Goal: Register for event/course

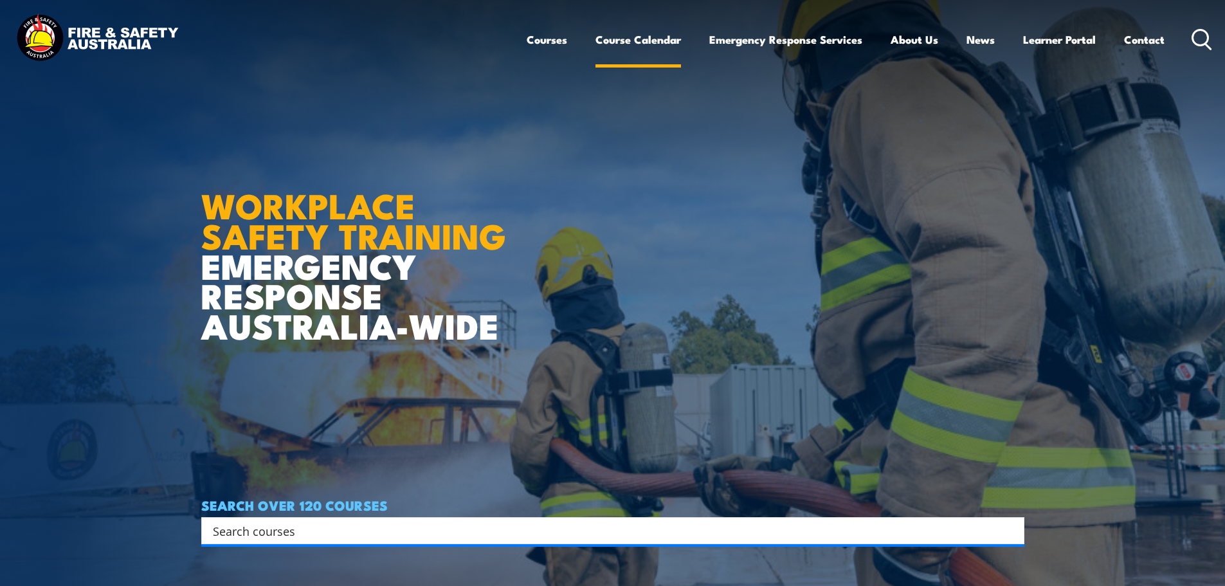
click at [640, 36] on link "Course Calendar" at bounding box center [638, 40] width 86 height 34
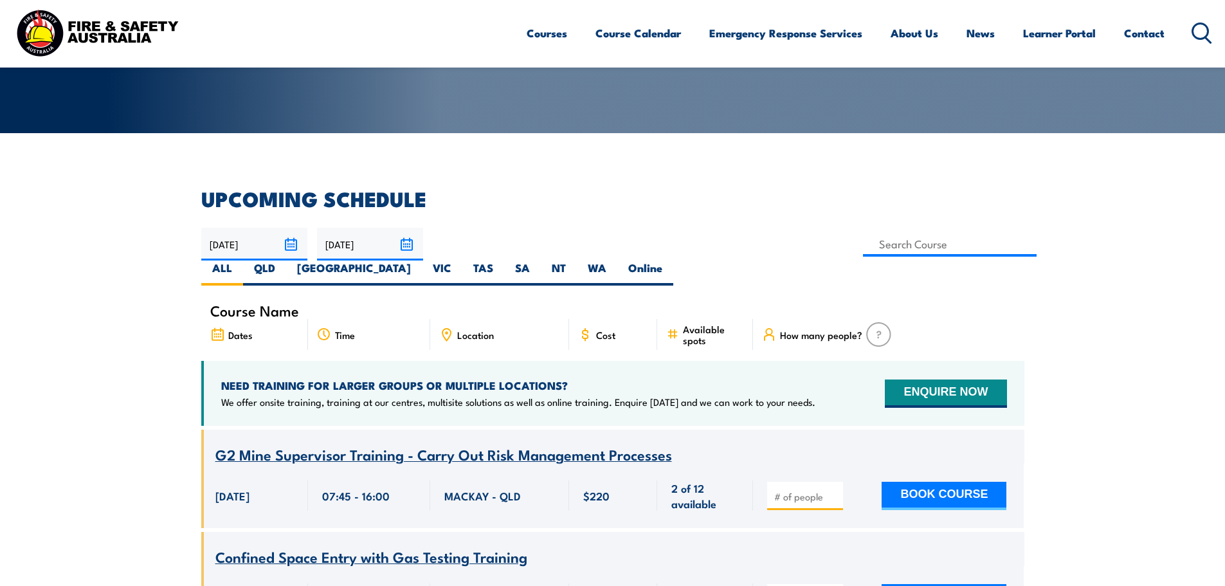
scroll to position [257, 0]
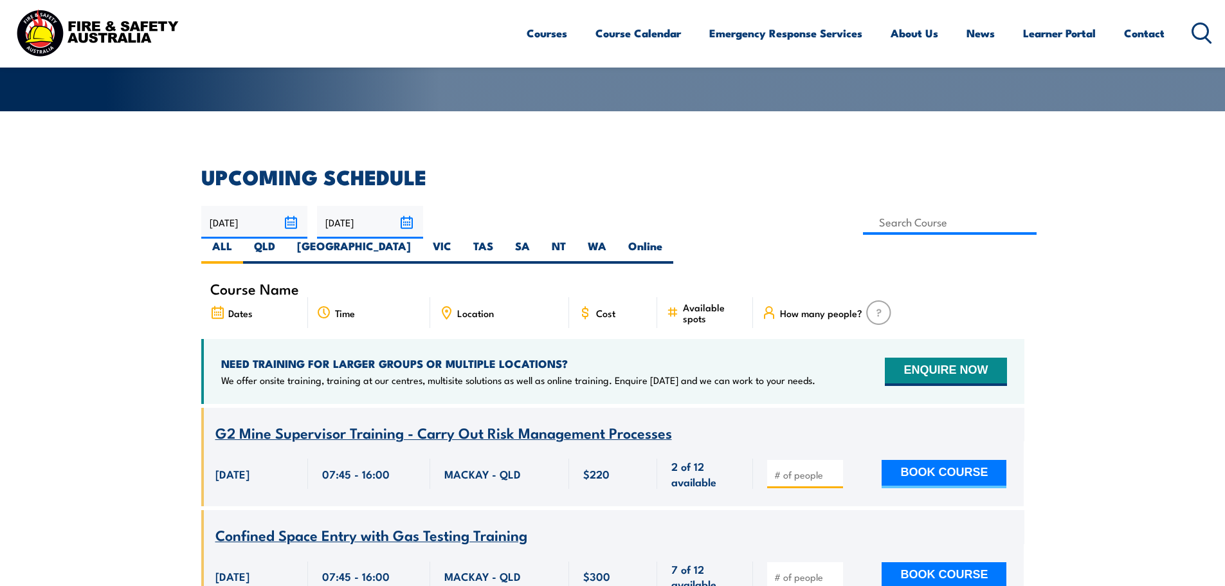
click at [448, 305] on icon at bounding box center [446, 312] width 14 height 14
click at [446, 310] on icon at bounding box center [447, 311] width 2 height 2
click at [442, 305] on icon at bounding box center [446, 312] width 14 height 14
click at [863, 222] on input at bounding box center [950, 222] width 174 height 25
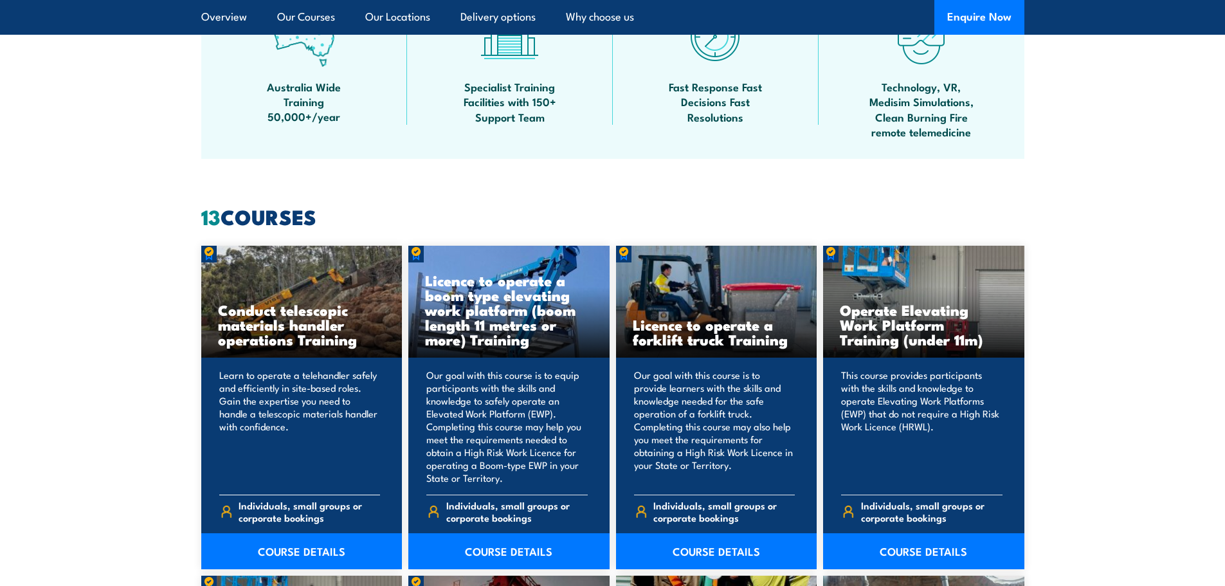
scroll to position [964, 0]
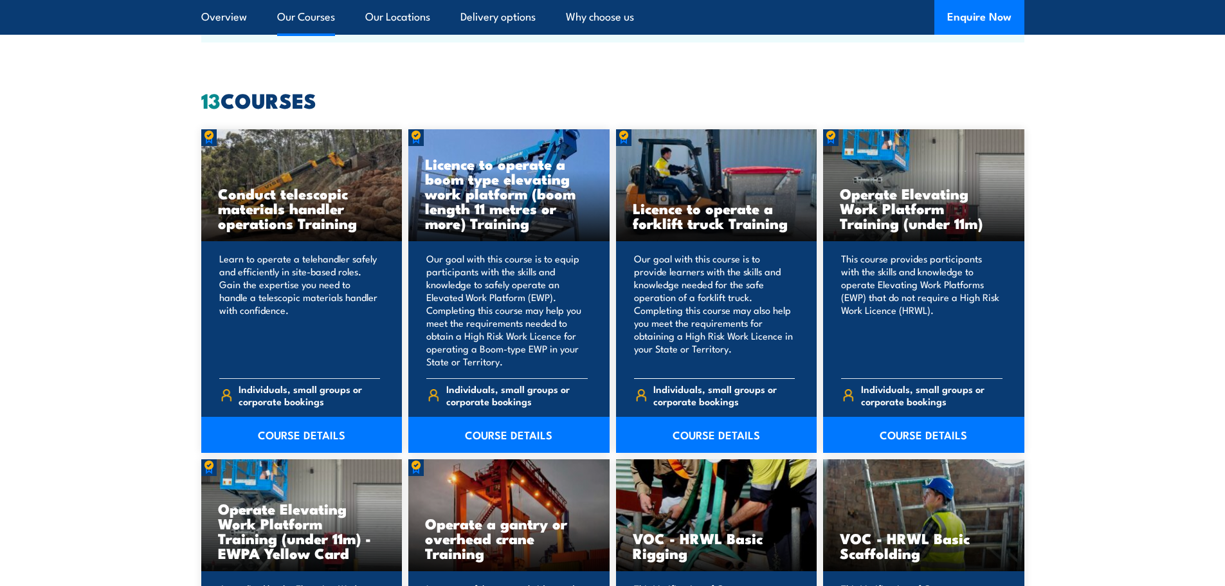
click at [712, 205] on h3 "Licence to operate a forklift truck Training" at bounding box center [717, 216] width 168 height 30
click at [696, 436] on link "COURSE DETAILS" at bounding box center [716, 435] width 201 height 36
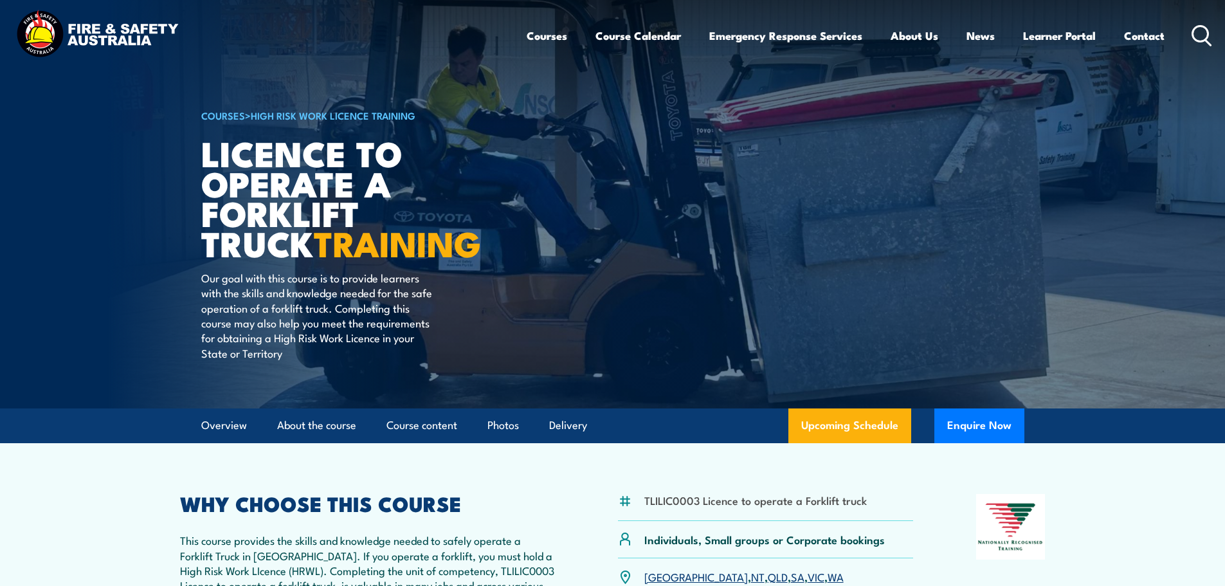
scroll to position [321, 0]
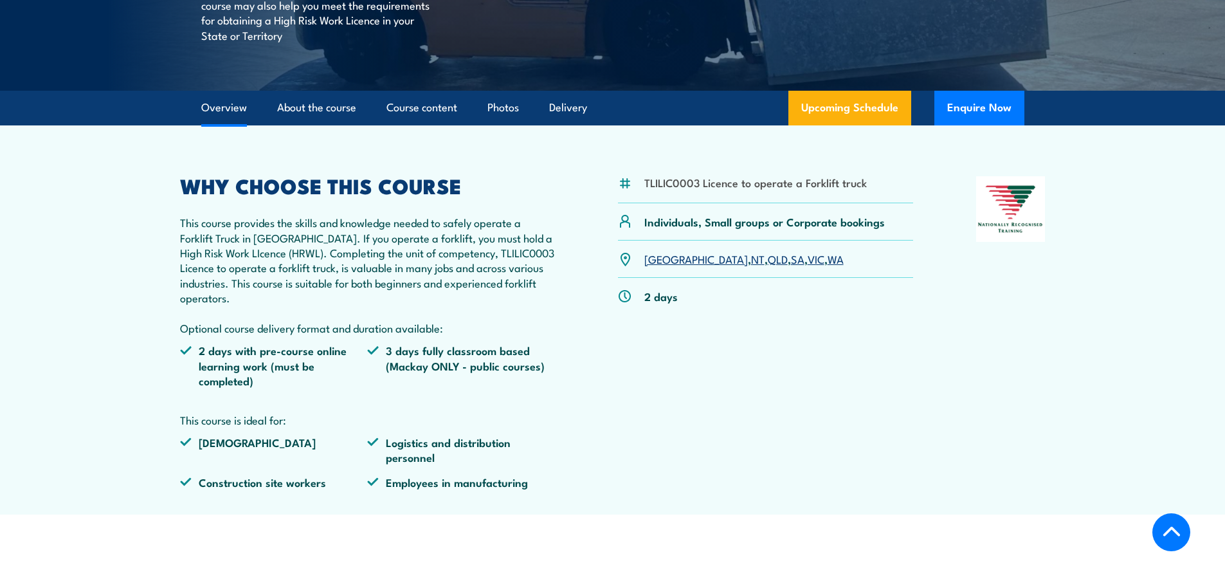
click at [768, 257] on link "QLD" at bounding box center [778, 258] width 20 height 15
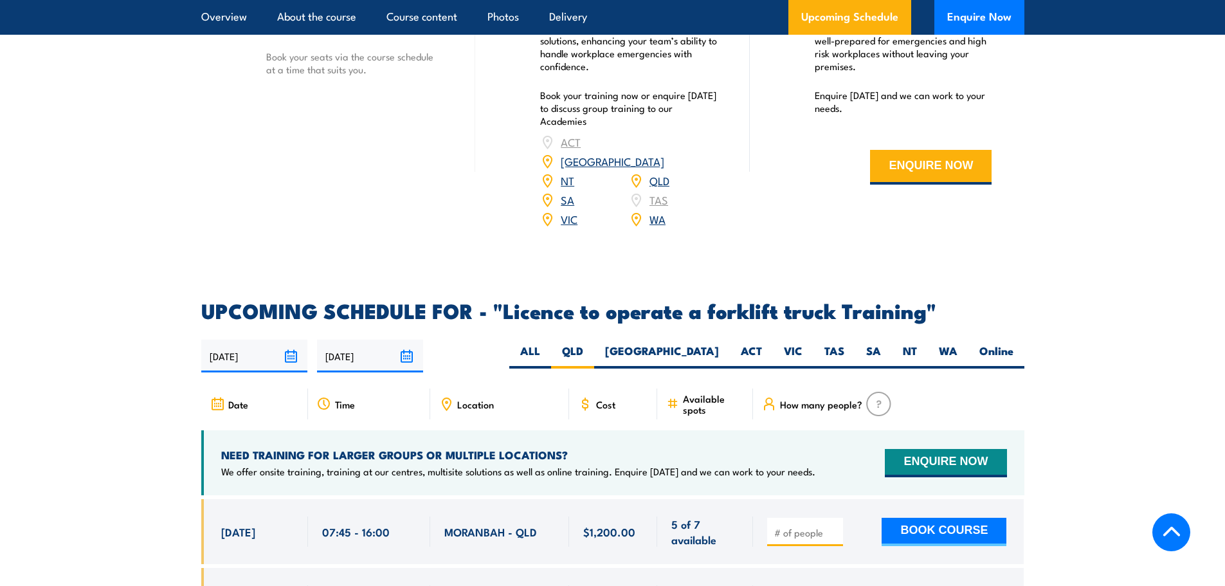
scroll to position [1959, 0]
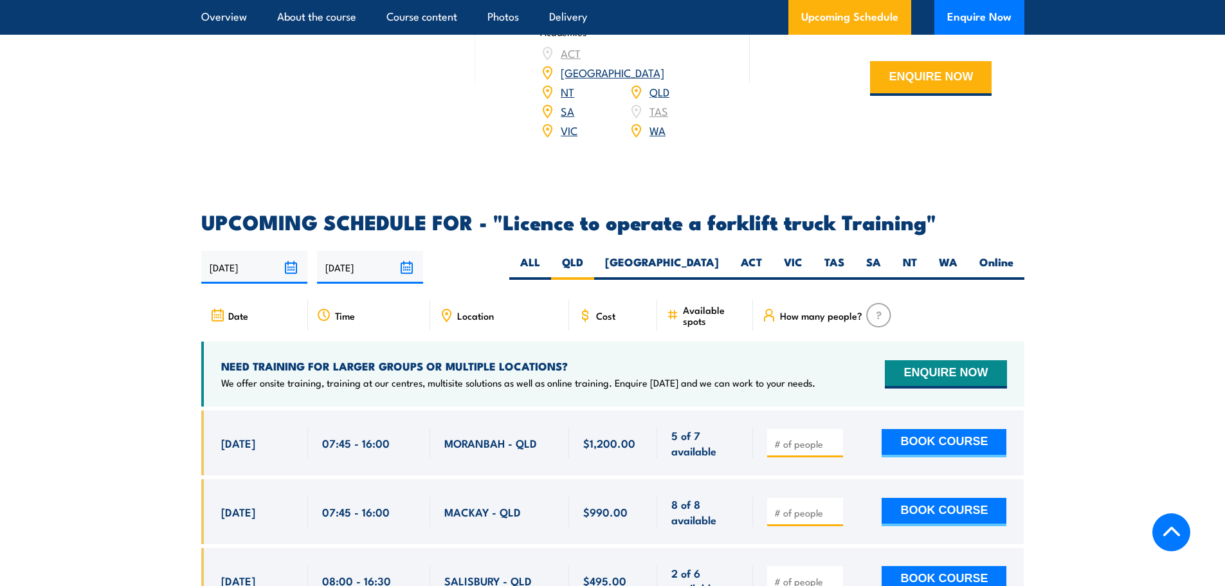
click at [219, 314] on icon at bounding box center [219, 314] width 0 height 1
click at [217, 308] on icon at bounding box center [217, 315] width 14 height 14
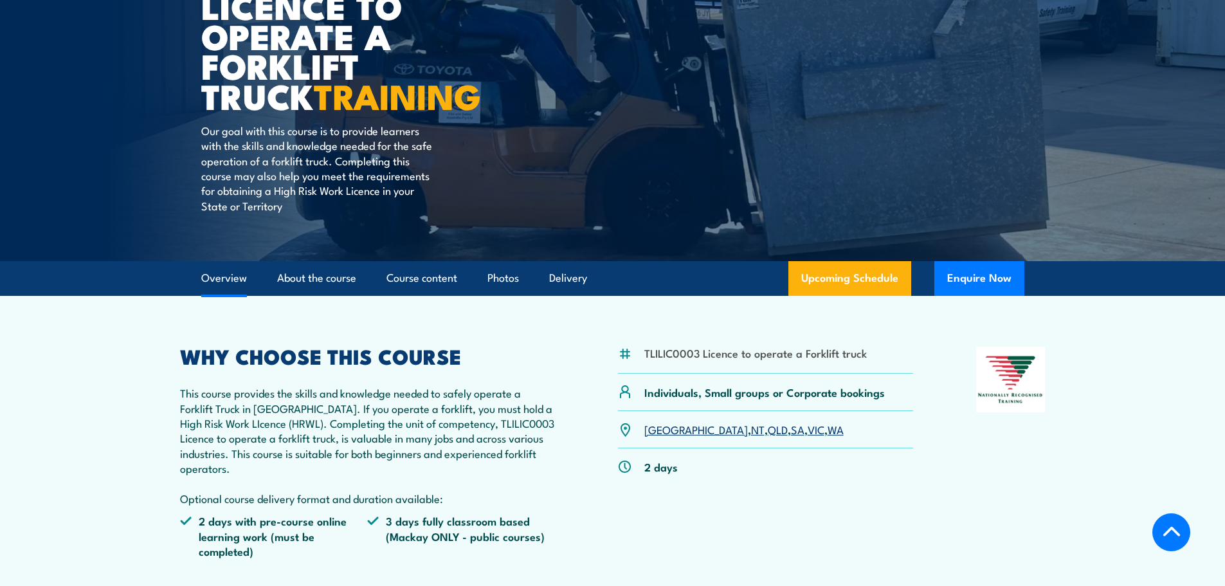
scroll to position [321, 0]
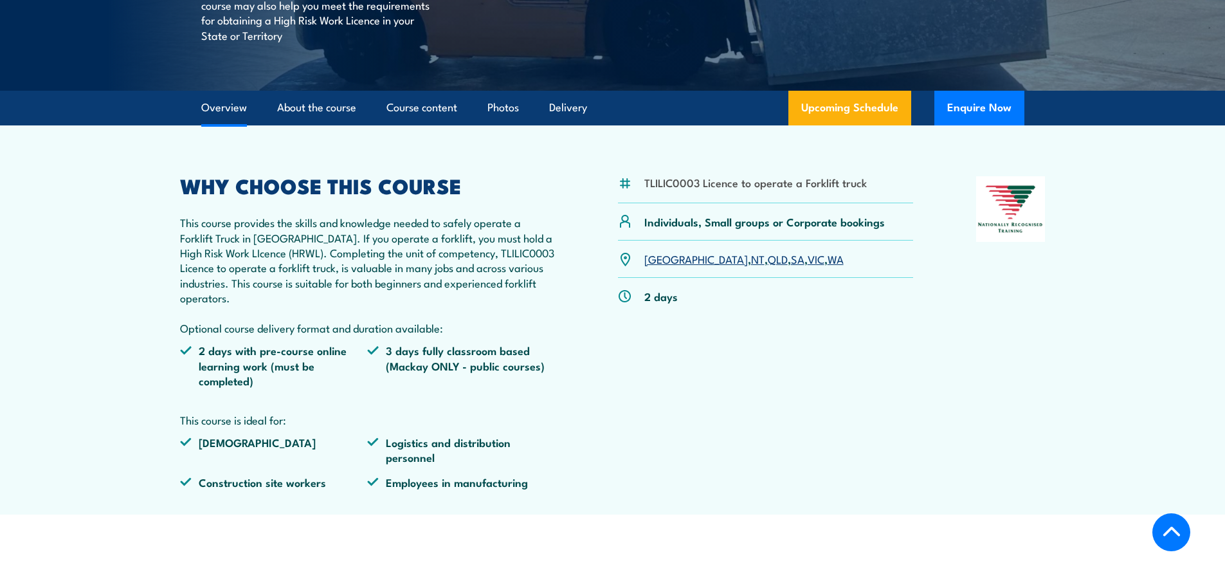
click at [768, 259] on link "QLD" at bounding box center [778, 258] width 20 height 15
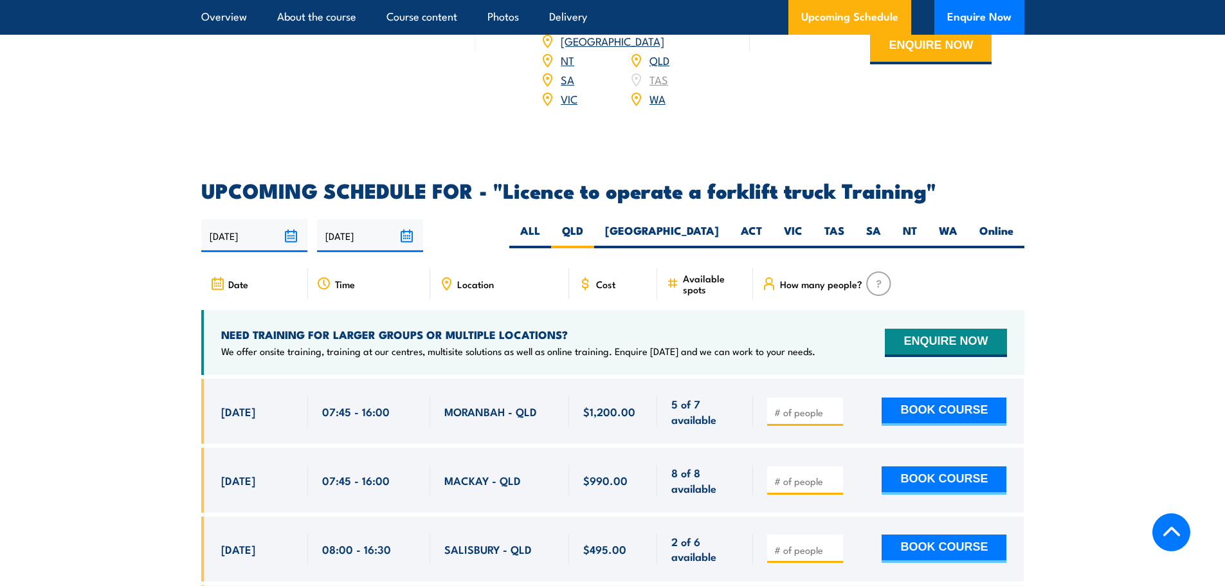
scroll to position [1959, 0]
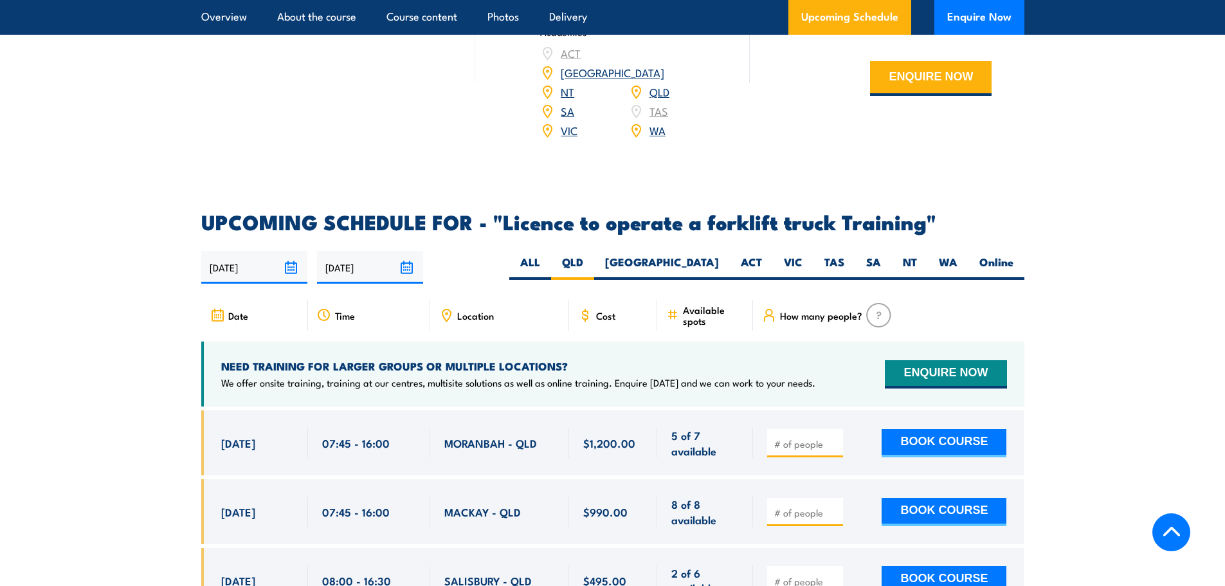
click at [296, 251] on input "[DATE]" at bounding box center [254, 267] width 106 height 33
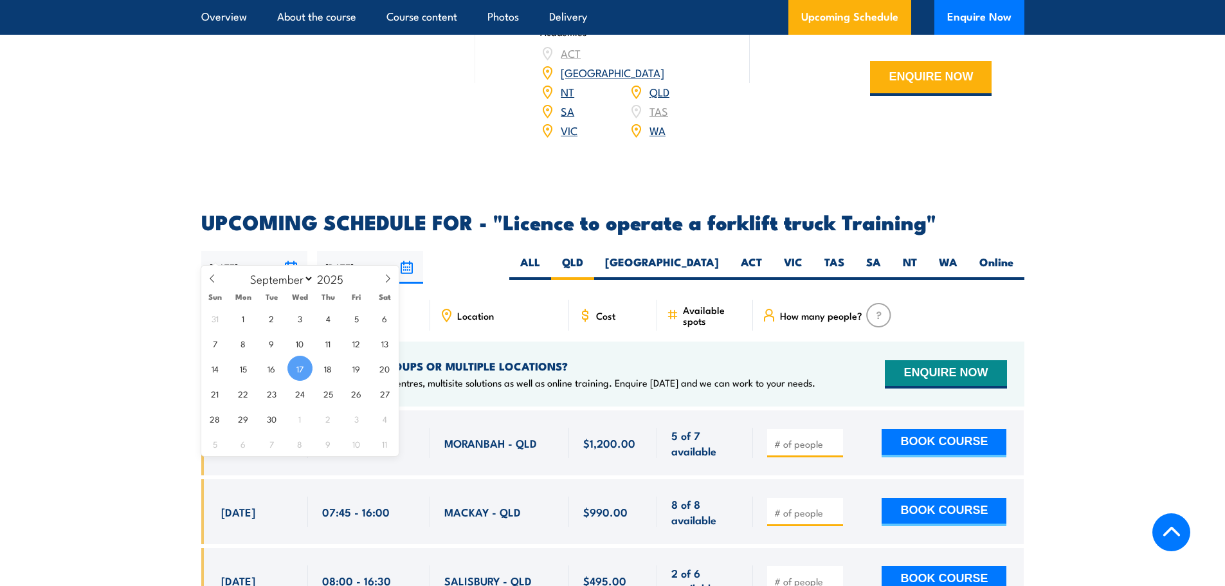
click at [292, 366] on span "17" at bounding box center [299, 368] width 25 height 25
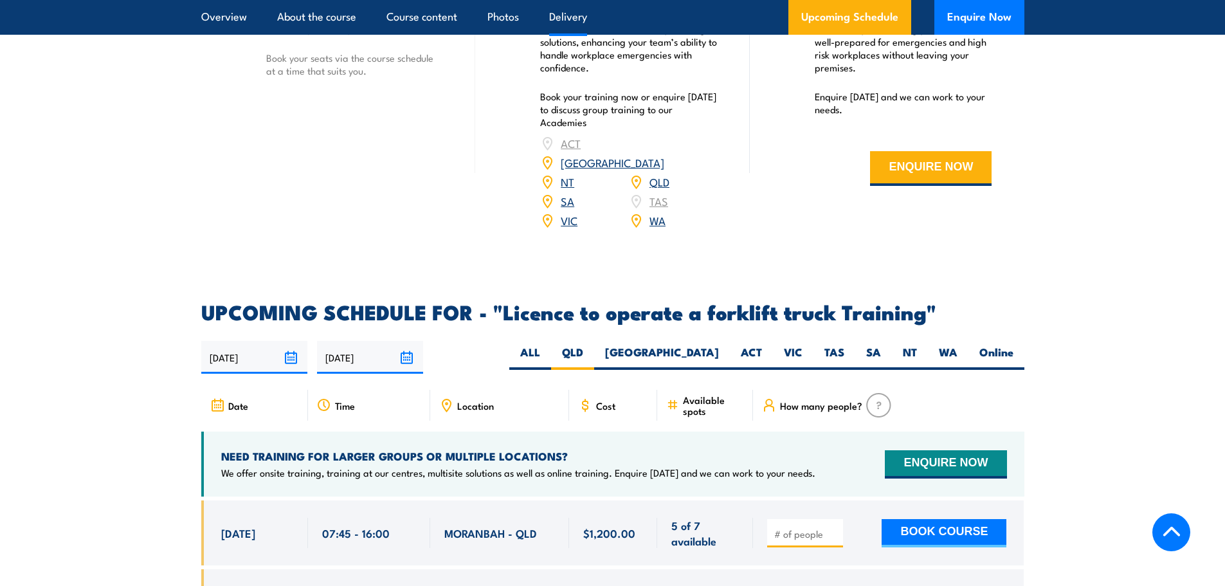
scroll to position [1830, 0]
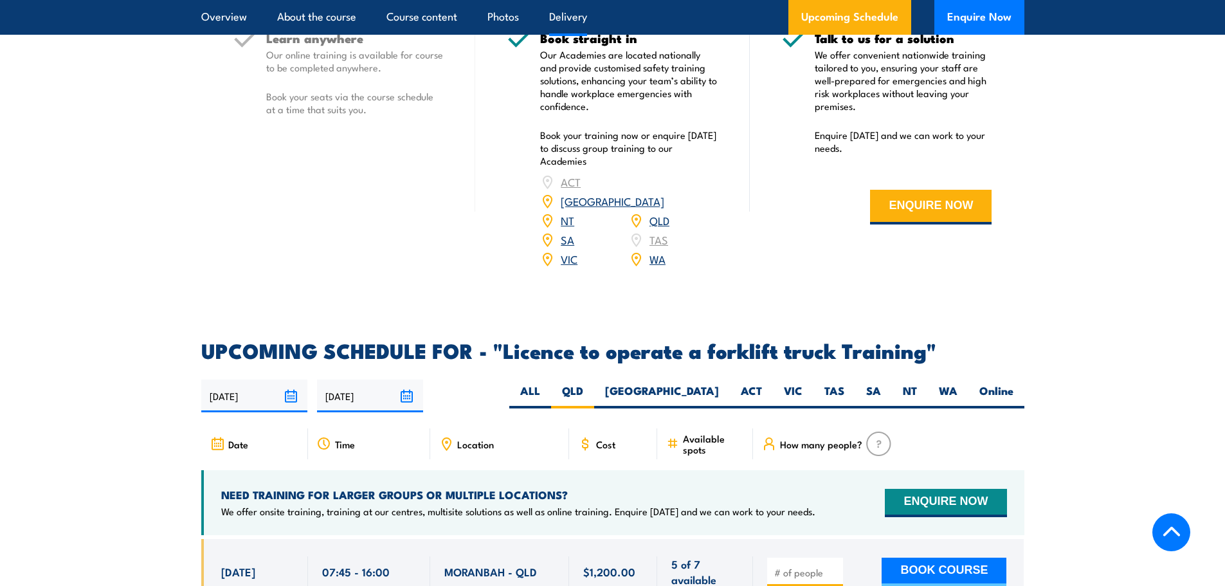
click at [658, 212] on link "QLD" at bounding box center [659, 219] width 20 height 15
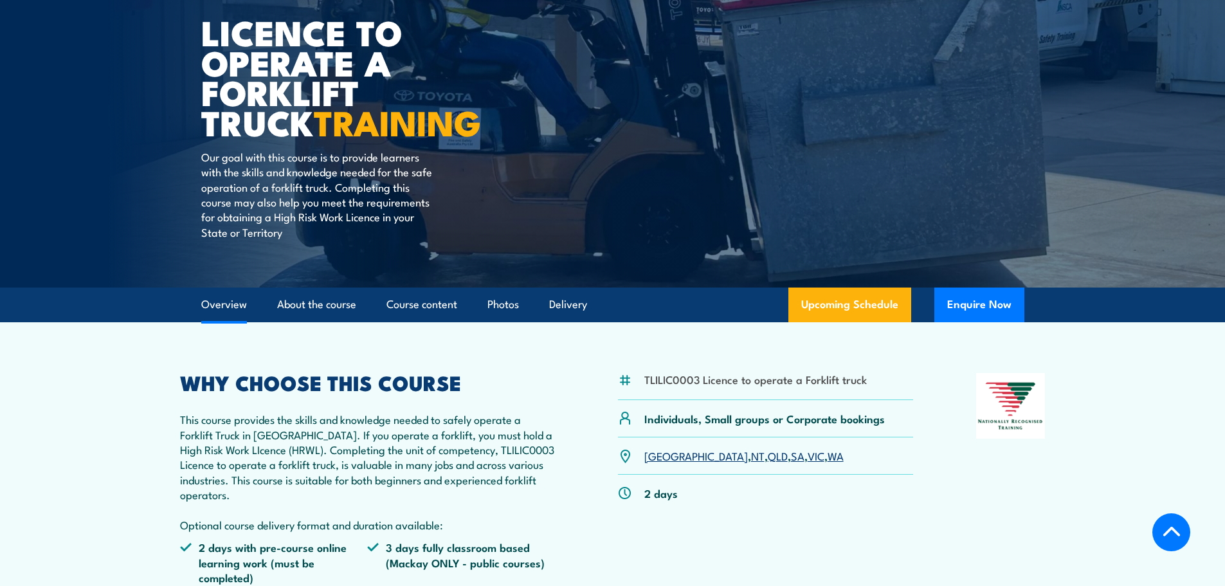
scroll to position [321, 0]
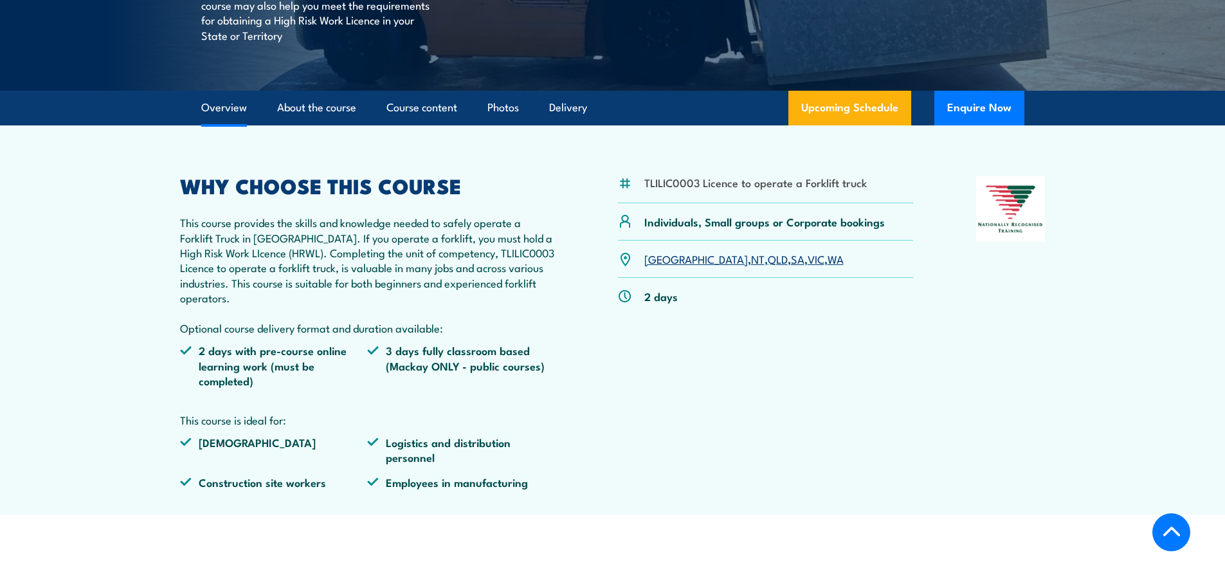
click at [768, 265] on link "QLD" at bounding box center [778, 258] width 20 height 15
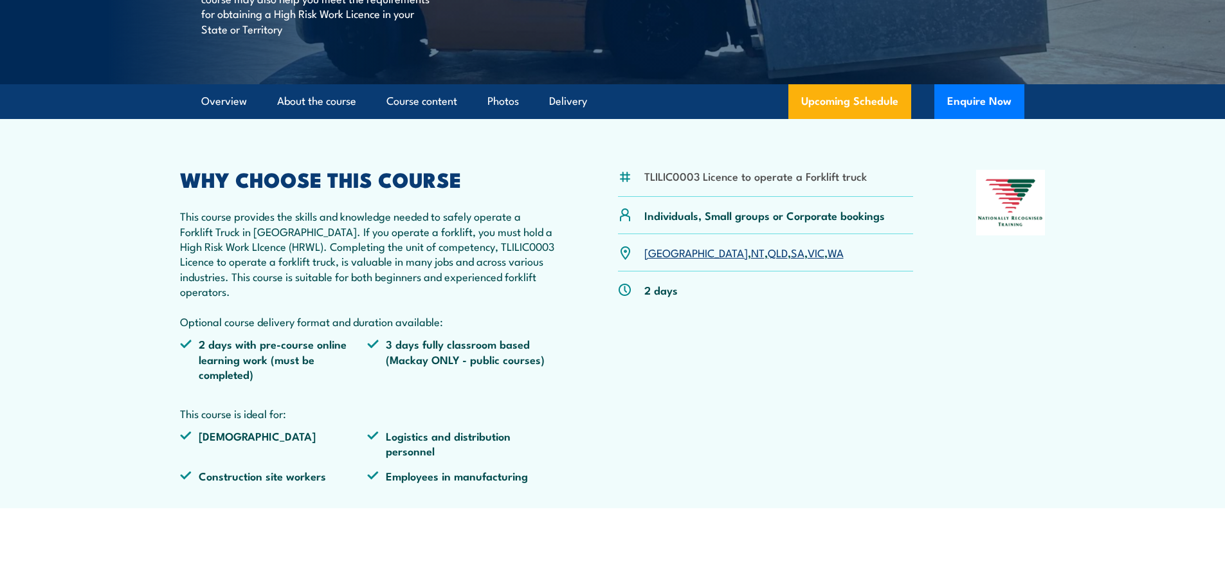
scroll to position [159, 0]
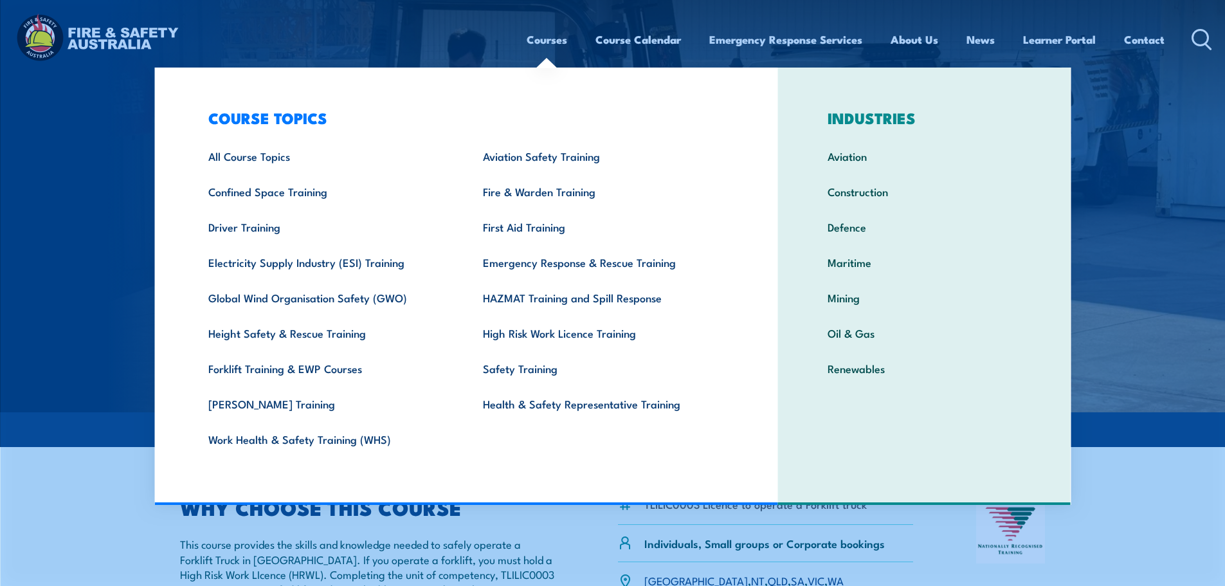
click at [545, 39] on link "Courses" at bounding box center [547, 40] width 41 height 34
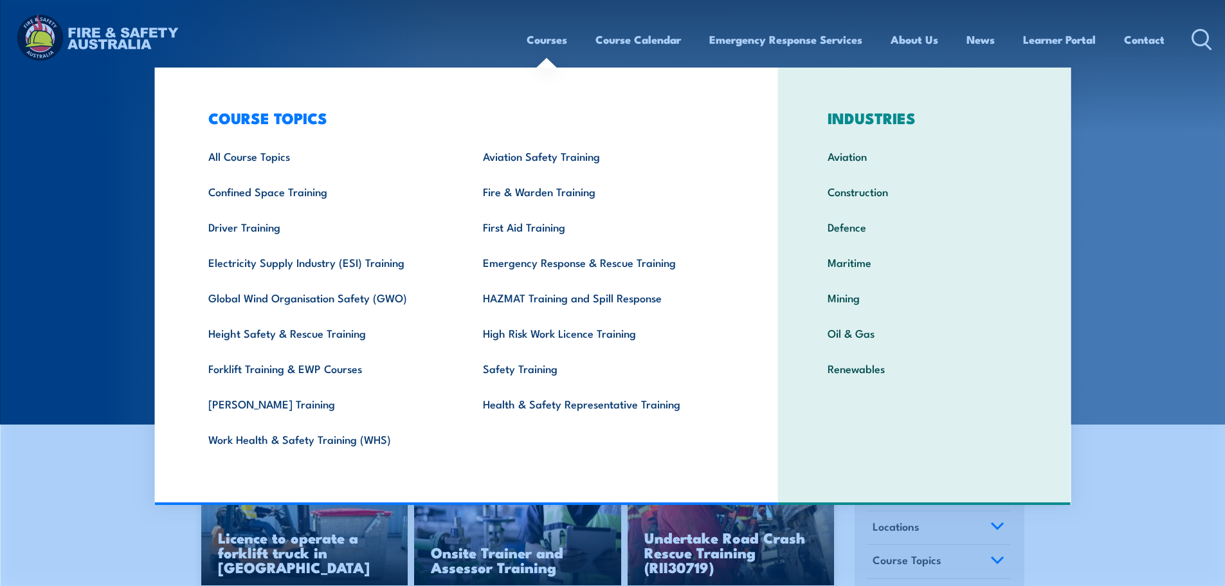
click at [532, 45] on link "Courses" at bounding box center [547, 40] width 41 height 34
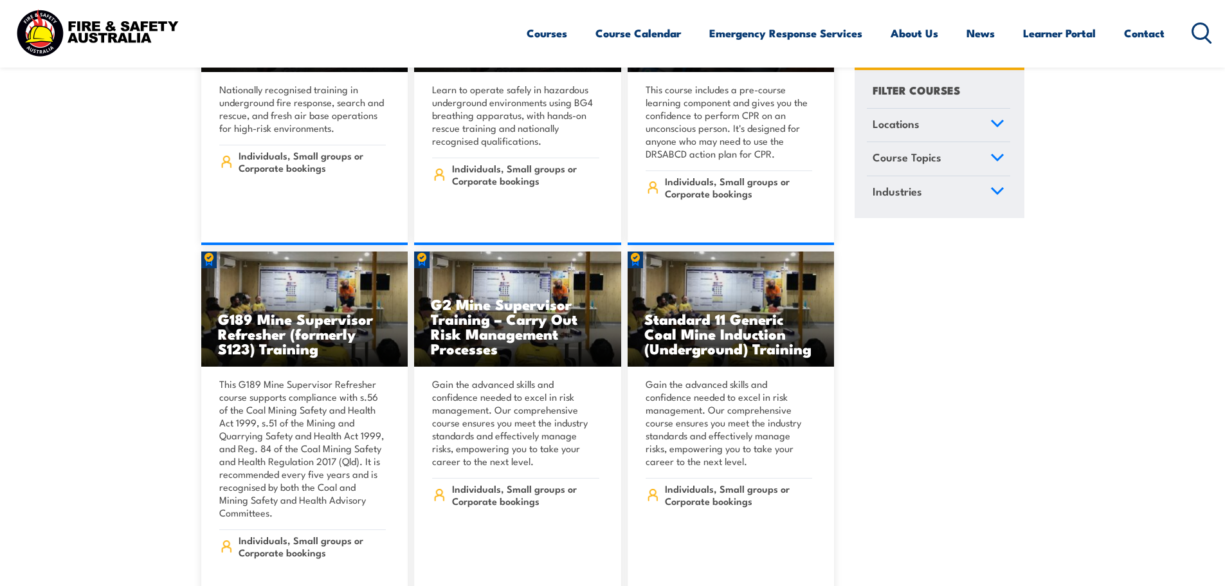
scroll to position [1029, 0]
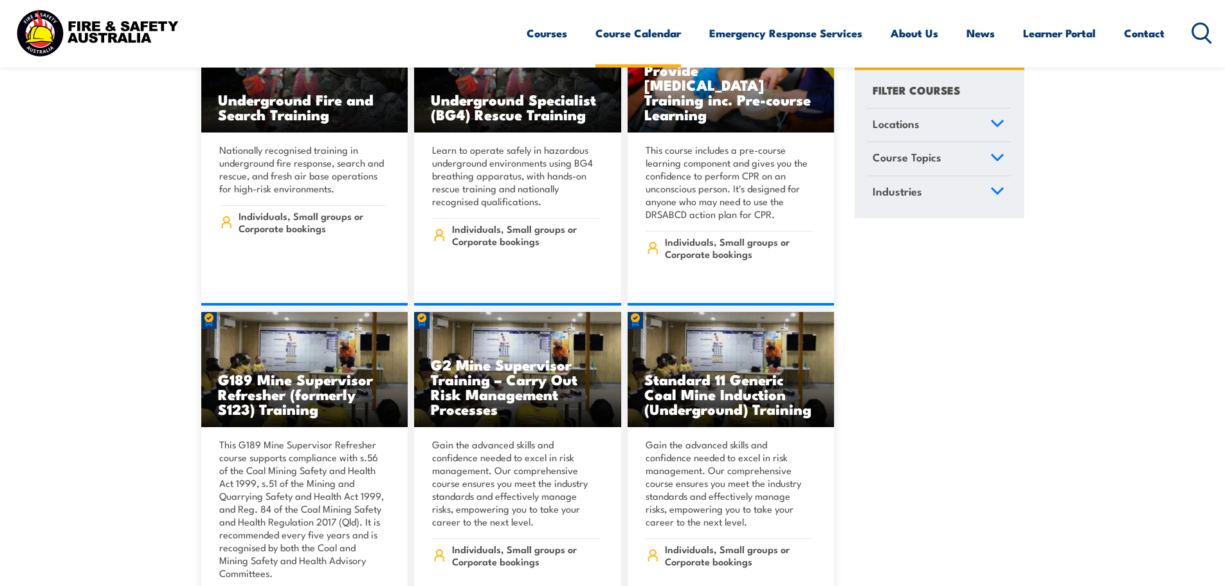
click at [614, 35] on link "Course Calendar" at bounding box center [638, 33] width 86 height 34
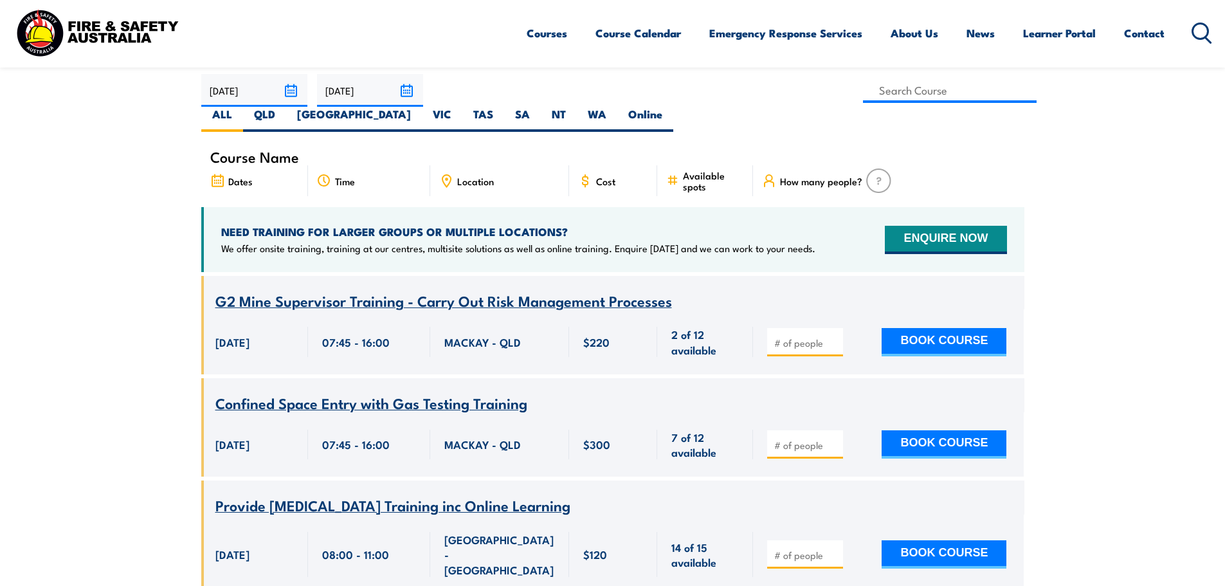
scroll to position [386, 0]
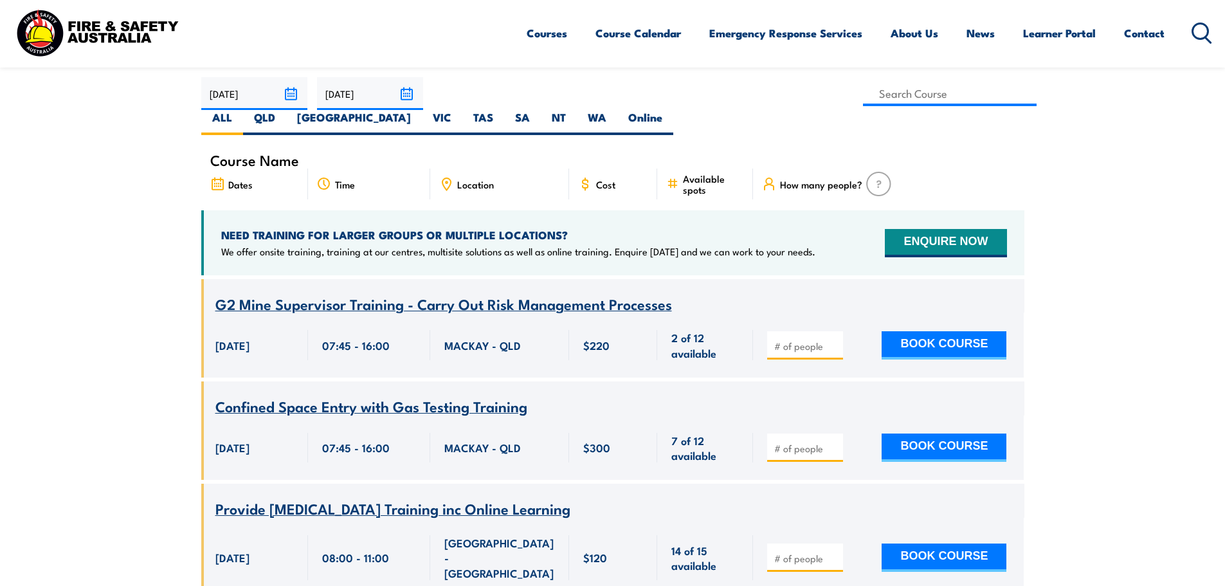
click at [444, 178] on icon at bounding box center [446, 184] width 8 height 12
click at [286, 110] on label "QLD" at bounding box center [264, 122] width 43 height 25
click at [284, 110] on input "QLD" at bounding box center [279, 114] width 8 height 8
radio input "true"
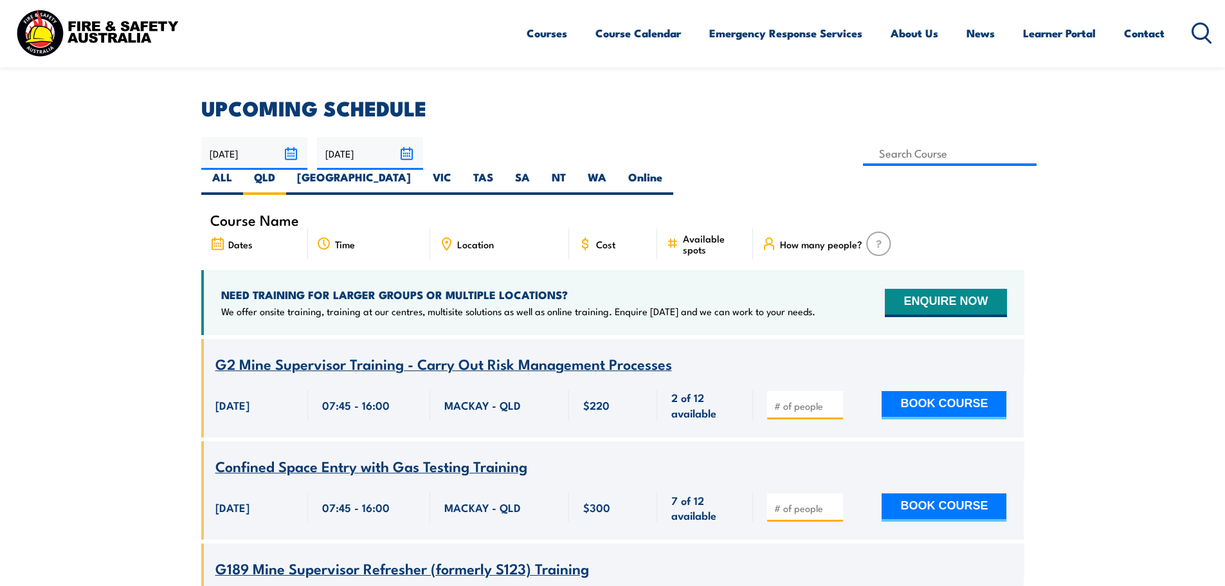
scroll to position [360, 0]
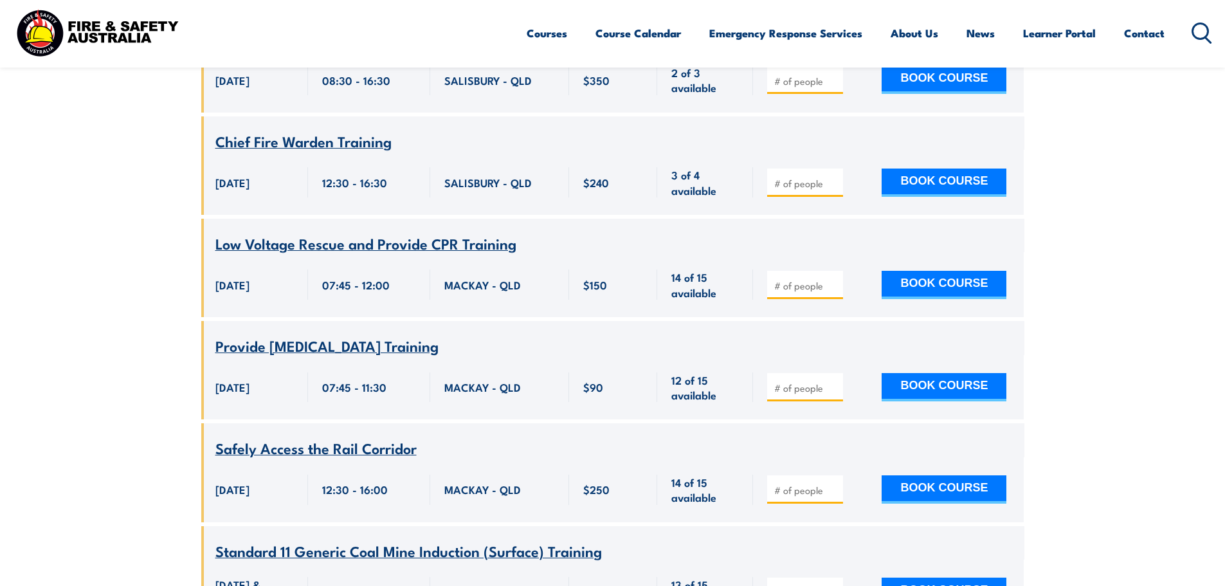
scroll to position [2353, 0]
